Goal: Use online tool/utility: Utilize a website feature to perform a specific function

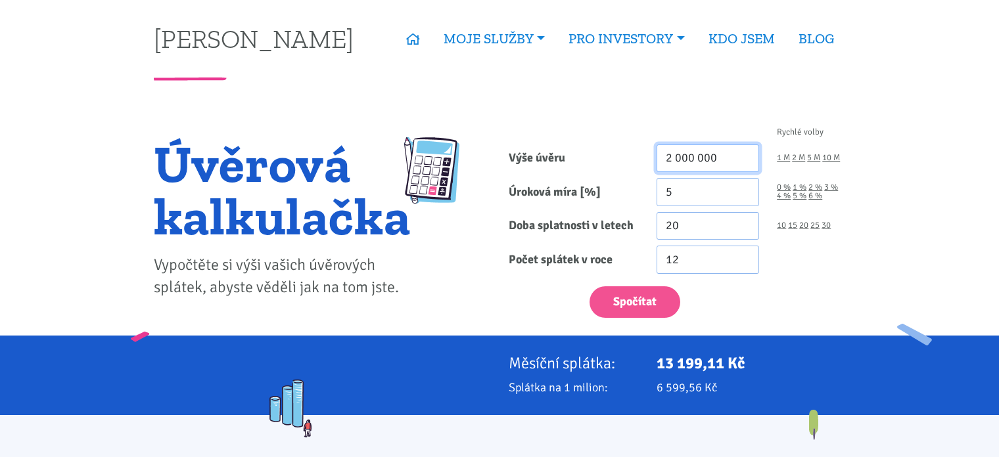
drag, startPoint x: 725, startPoint y: 153, endPoint x: 584, endPoint y: 158, distance: 140.7
click at [584, 158] on div "Výše úvěru 2 000 000 1 M 2 M 5 M 10 M" at bounding box center [676, 159] width 355 height 28
type input "4 250 000"
click at [829, 227] on link "30" at bounding box center [825, 225] width 9 height 9
type input "30"
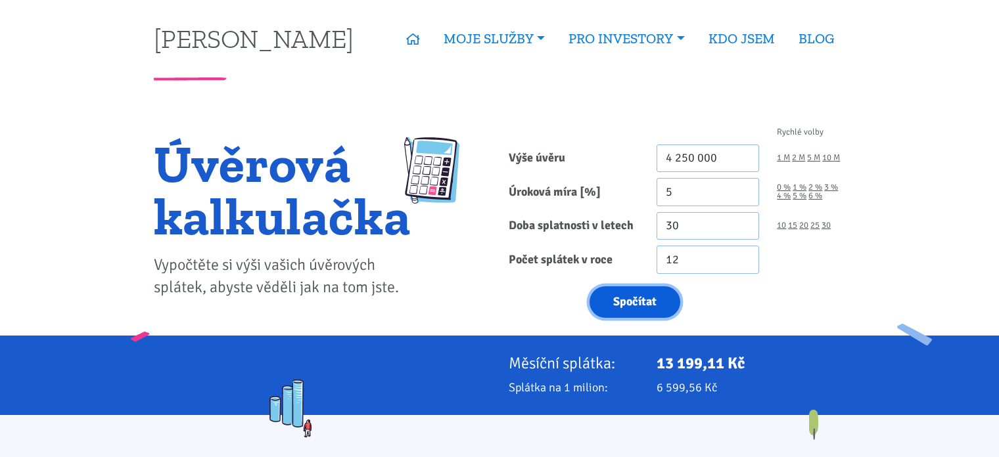
click at [643, 298] on button "Spočítat" at bounding box center [634, 303] width 91 height 32
type input "4250000"
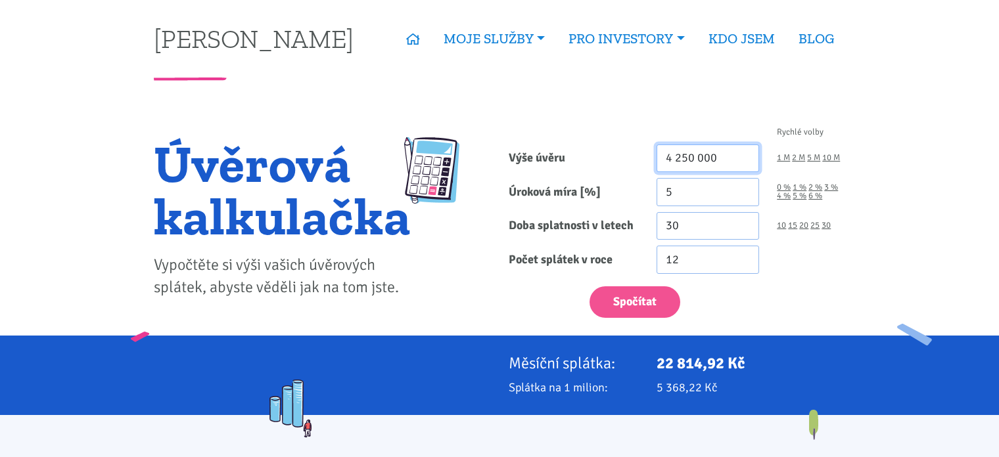
drag, startPoint x: 720, startPoint y: 158, endPoint x: 672, endPoint y: 160, distance: 47.4
click at [672, 160] on input "4 250 000" at bounding box center [708, 159] width 103 height 28
click at [589, 287] on button "Spočítat" at bounding box center [634, 303] width 91 height 32
type input "4100000"
drag, startPoint x: 0, startPoint y: 0, endPoint x: 838, endPoint y: 170, distance: 855.0
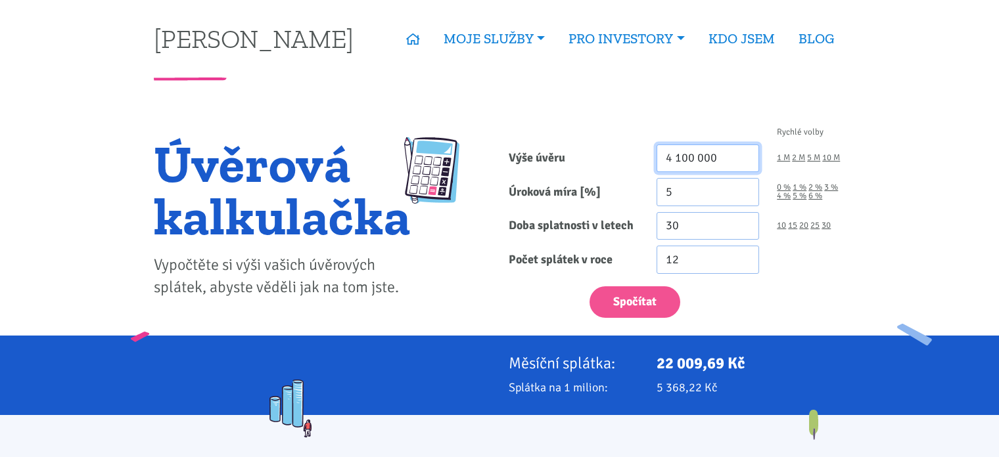
click at [838, 170] on div "4 100 000 1 M 2 M 5 M 10 M" at bounding box center [750, 159] width 207 height 28
click at [589, 287] on button "Spočítat" at bounding box center [634, 303] width 91 height 32
type input "4000000"
drag, startPoint x: 693, startPoint y: 197, endPoint x: 561, endPoint y: 186, distance: 132.6
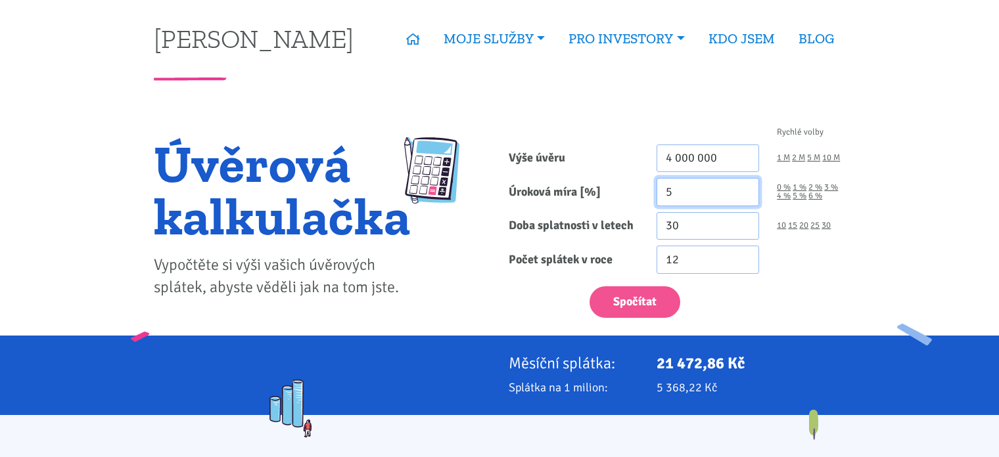
click at [561, 186] on div "Úroková míra [%] 5 0 % 1 % 2 % 3 % 4 % 5 % 6 %" at bounding box center [676, 192] width 355 height 28
type input "4.7"
drag, startPoint x: 676, startPoint y: 158, endPoint x: 855, endPoint y: 166, distance: 179.6
click at [589, 287] on button "Spočítat" at bounding box center [634, 303] width 91 height 32
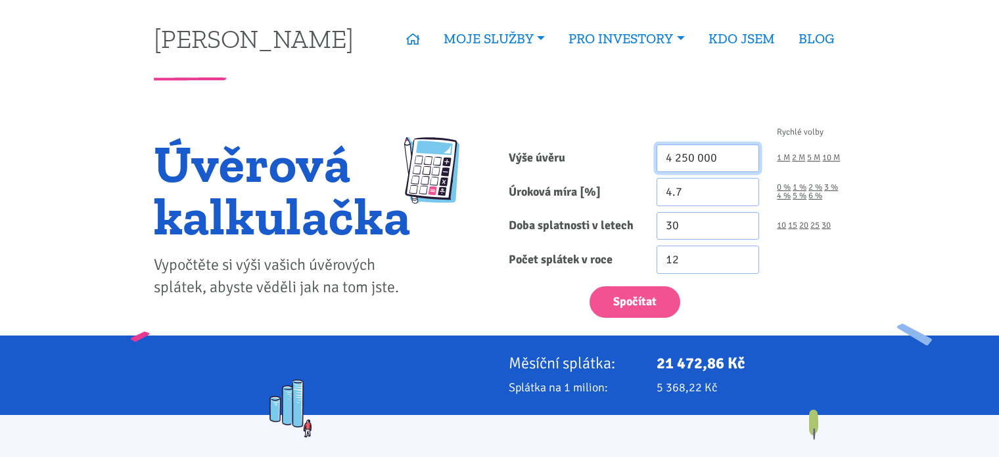
type input "4250000"
click at [684, 193] on input "4.7" at bounding box center [708, 192] width 103 height 28
type input "4.69"
click at [589, 287] on button "Spočítat" at bounding box center [634, 303] width 91 height 32
type input "4250000"
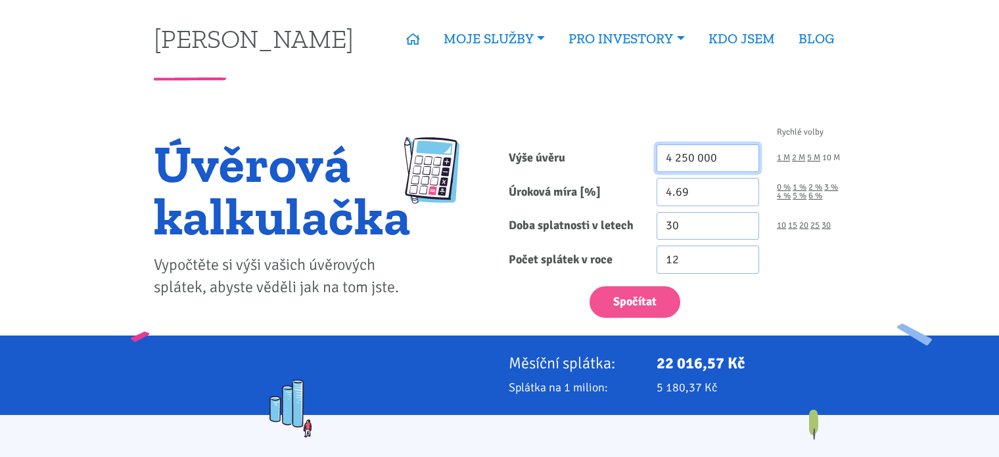
drag, startPoint x: 676, startPoint y: 158, endPoint x: 833, endPoint y: 156, distance: 157.1
click at [833, 156] on div "4 250 000 1 M 2 M 5 M 10 M" at bounding box center [750, 159] width 207 height 28
click at [589, 287] on button "Spočítat" at bounding box center [634, 303] width 91 height 32
type input "4100000"
